Goal: Information Seeking & Learning: Learn about a topic

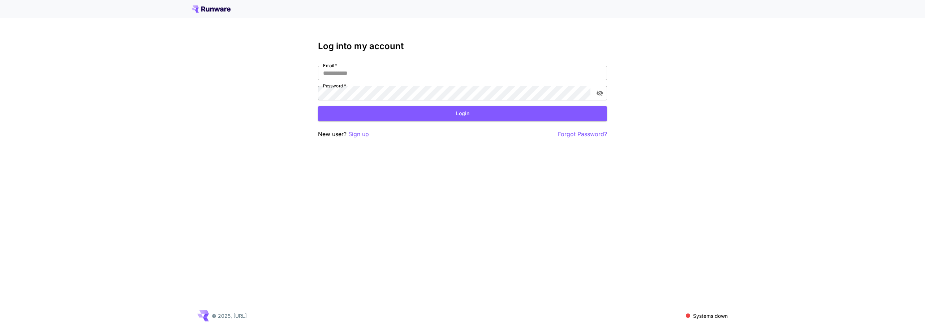
click at [208, 6] on icon at bounding box center [211, 8] width 39 height 7
click at [197, 47] on div "Log into my account Email   * Email   * Password   * Password   * Login New use…" at bounding box center [462, 164] width 925 height 329
click at [208, 13] on div at bounding box center [462, 9] width 925 height 18
click at [211, 9] on icon at bounding box center [212, 10] width 4 height 4
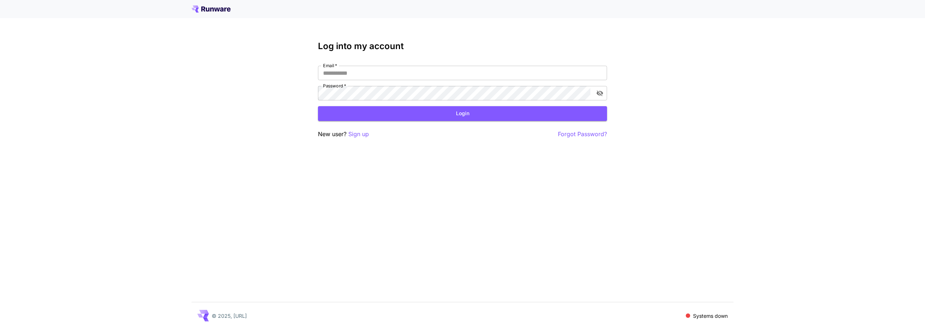
click at [241, 9] on div at bounding box center [463, 8] width 542 height 7
click at [237, 320] on div "© 2025, [URL]" at bounding box center [222, 316] width 50 height 12
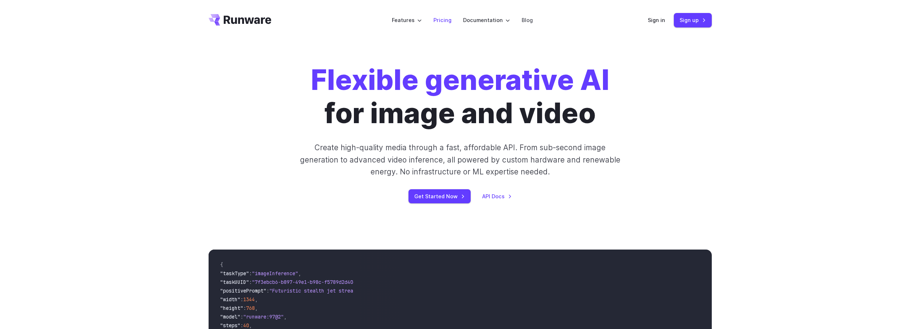
click at [448, 21] on link "Pricing" at bounding box center [442, 20] width 18 height 8
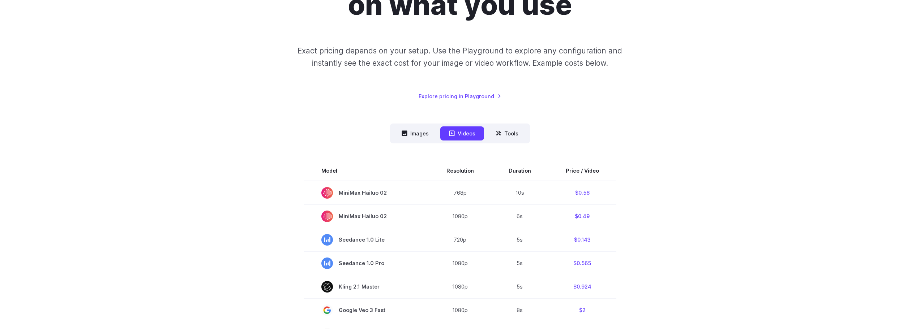
scroll to position [145, 0]
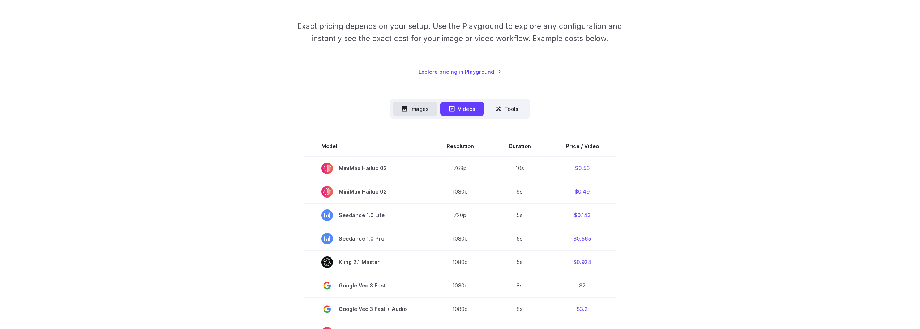
click at [411, 112] on button "Images" at bounding box center [415, 109] width 44 height 14
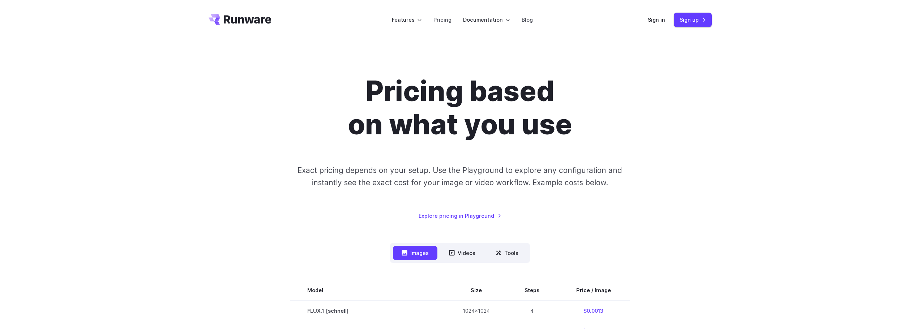
scroll to position [0, 0]
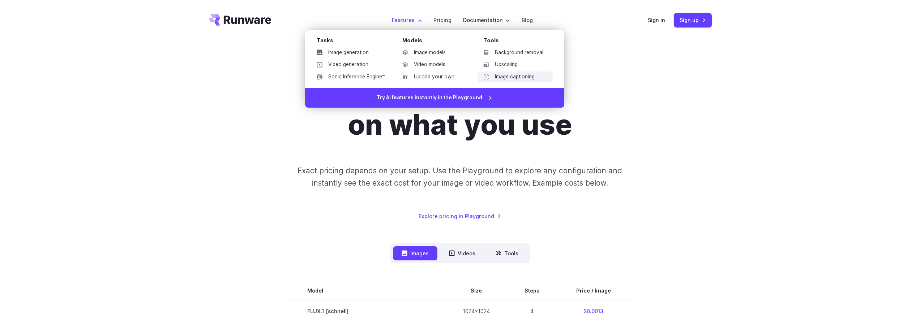
click at [521, 79] on link "Image captioning" at bounding box center [514, 77] width 75 height 11
